Goal: Find specific page/section: Find specific page/section

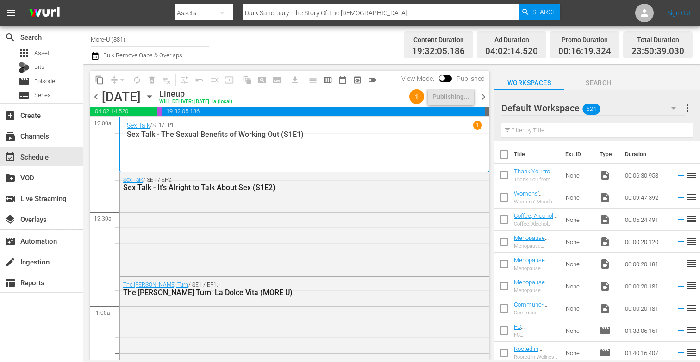
scroll to position [3042, 0]
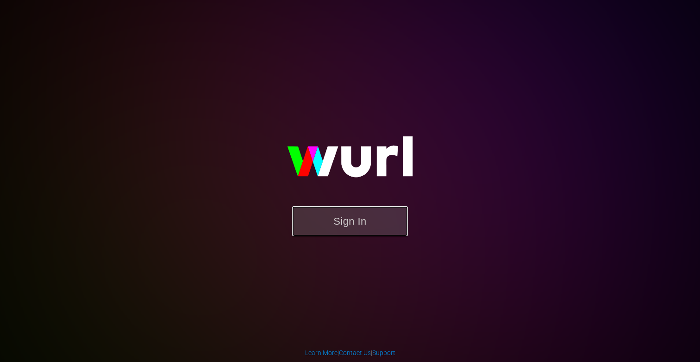
click at [373, 230] on button "Sign In" at bounding box center [350, 221] width 116 height 30
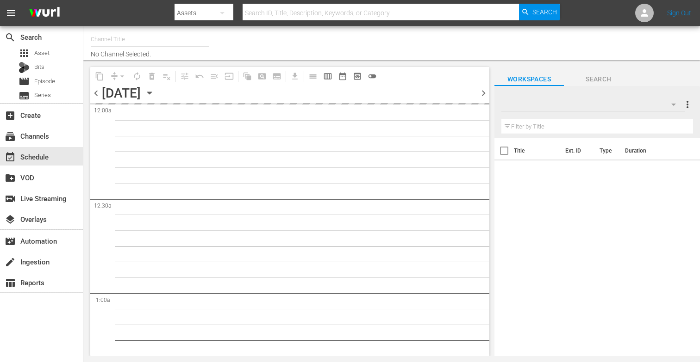
type input "More-U (881)"
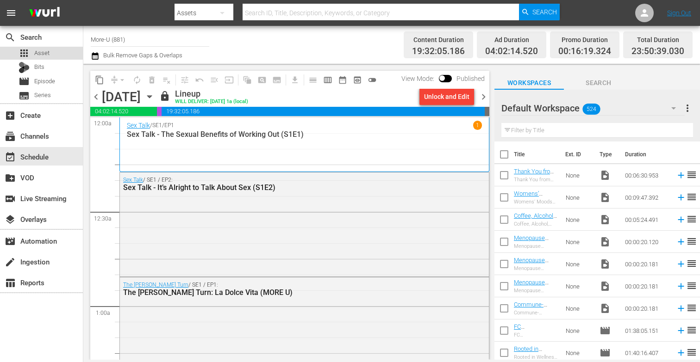
click at [47, 51] on span "Asset" at bounding box center [41, 53] width 15 height 9
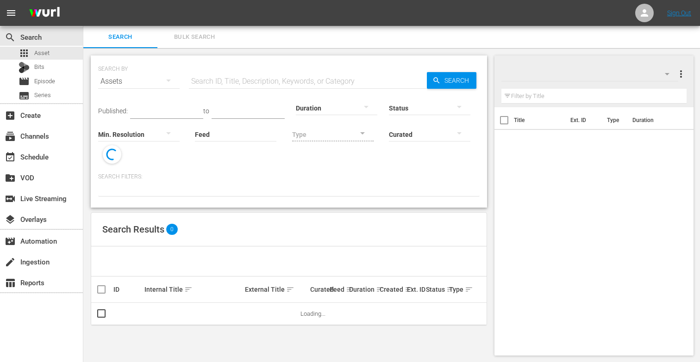
click at [211, 81] on input "text" at bounding box center [308, 81] width 238 height 22
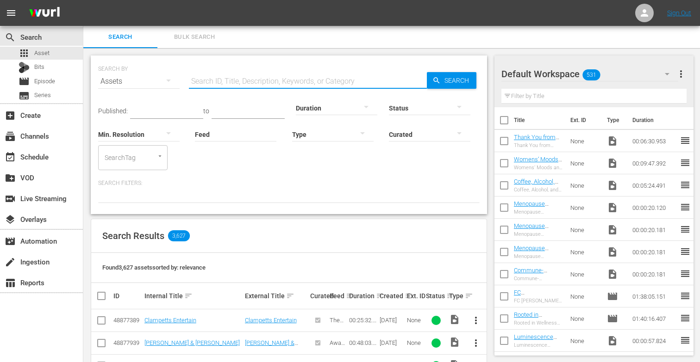
paste input "Get Outta' My Way: The Best Of [PERSON_NAME]"
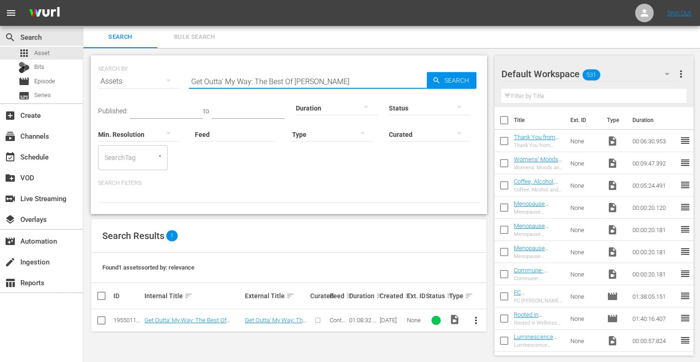
click at [359, 72] on input "Get Outta' My Way: The Best Of [PERSON_NAME]" at bounding box center [308, 81] width 238 height 22
click at [368, 82] on input "Get Outta' My Way: The Best Of [PERSON_NAME]" at bounding box center [308, 81] width 238 height 22
type input "G"
paste input "Dark Sanctuary: The Story Of The [DEMOGRAPHIC_DATA]"
type input "Dark Sanctuary: The Story Of The [DEMOGRAPHIC_DATA]"
